Goal: Information Seeking & Learning: Learn about a topic

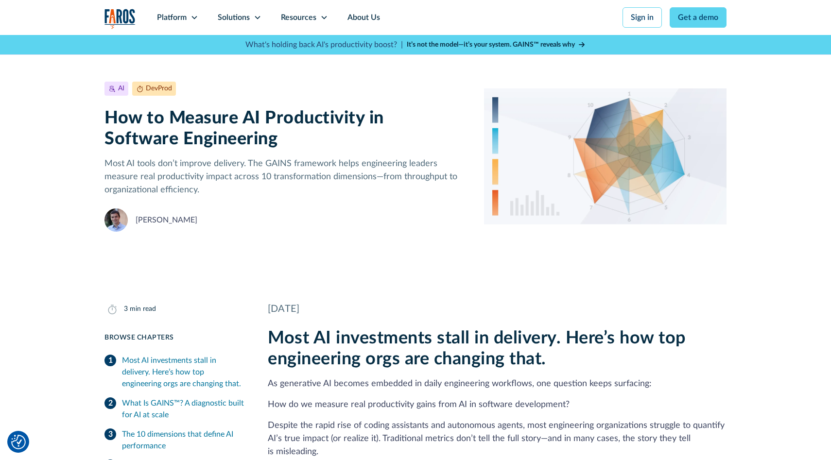
click at [189, 120] on h1 "How to Measure AI Productivity in Software Engineering" at bounding box center [286, 129] width 364 height 42
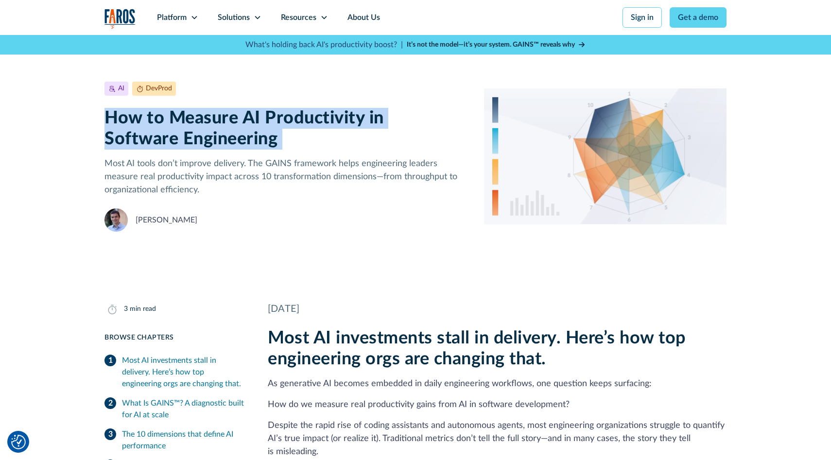
click at [189, 120] on h1 "How to Measure AI Productivity in Software Engineering" at bounding box center [286, 129] width 364 height 42
